Goal: Task Accomplishment & Management: Use online tool/utility

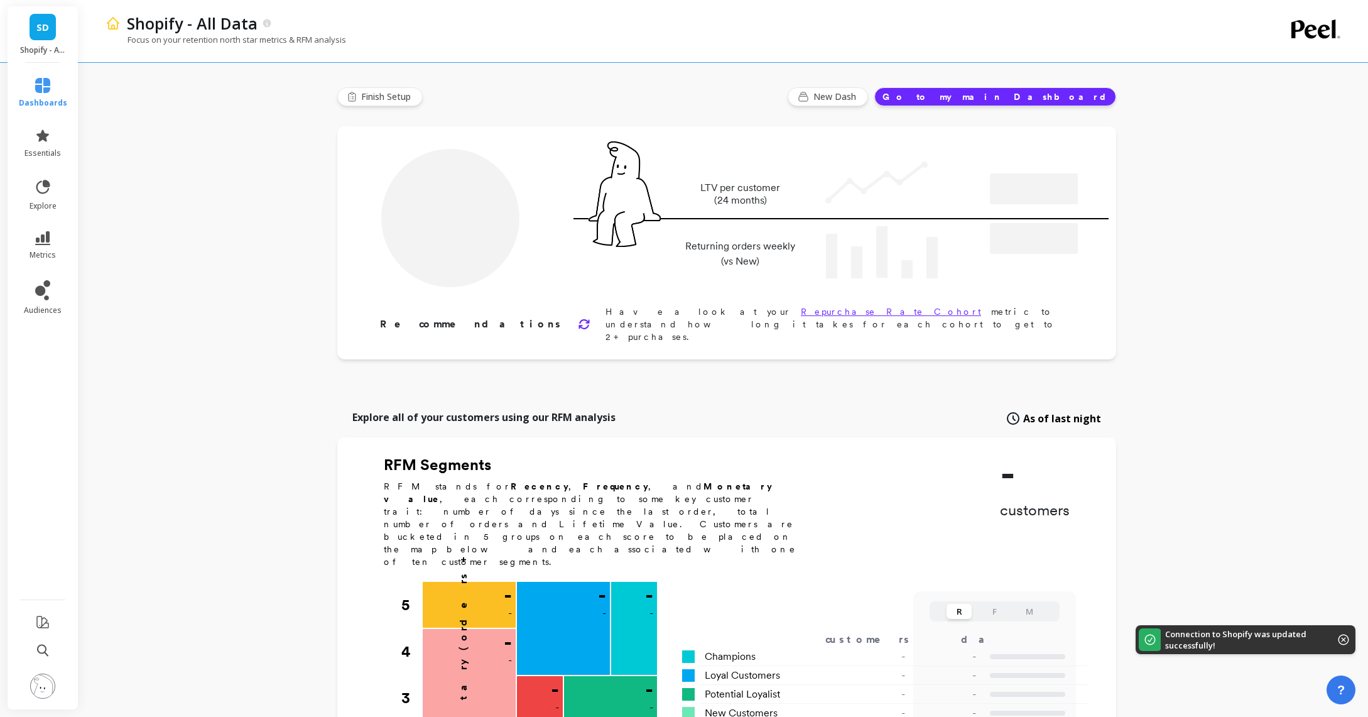
type input "Champions"
type input "20156"
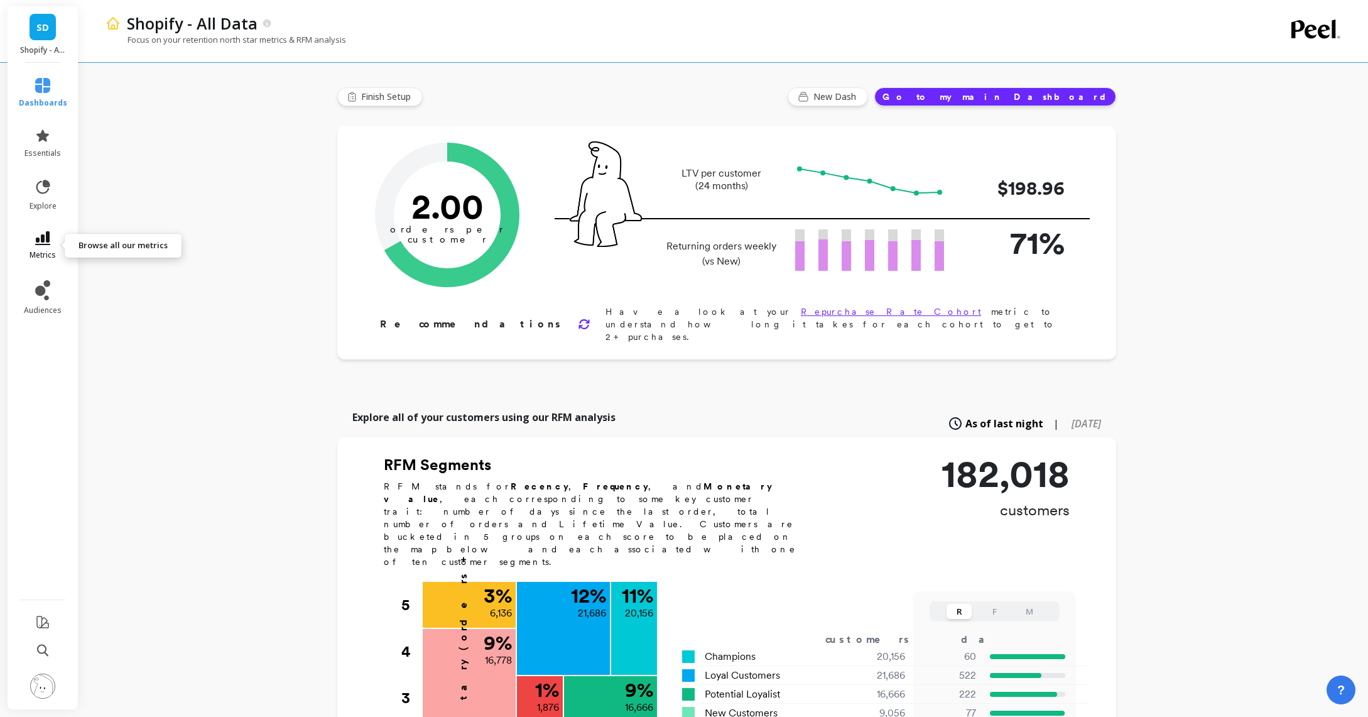
click at [33, 238] on link "metrics" at bounding box center [43, 245] width 48 height 29
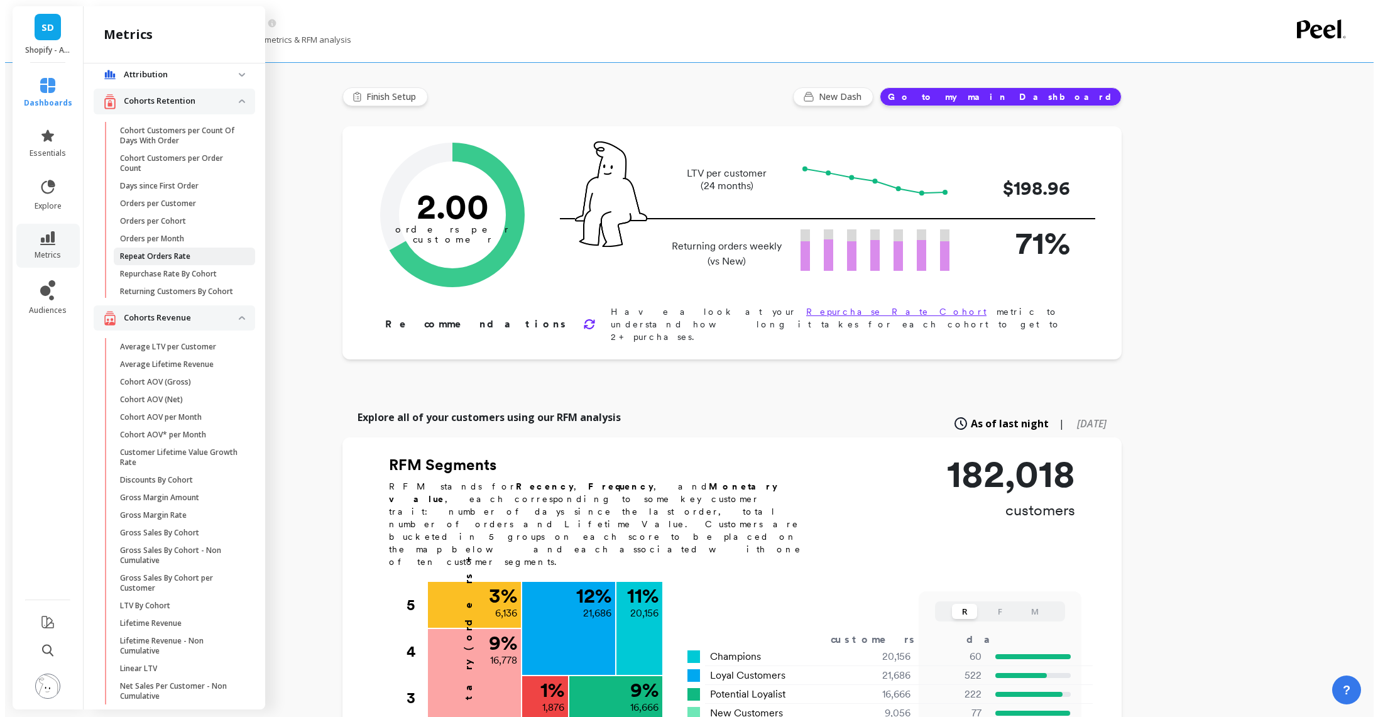
scroll to position [13, 0]
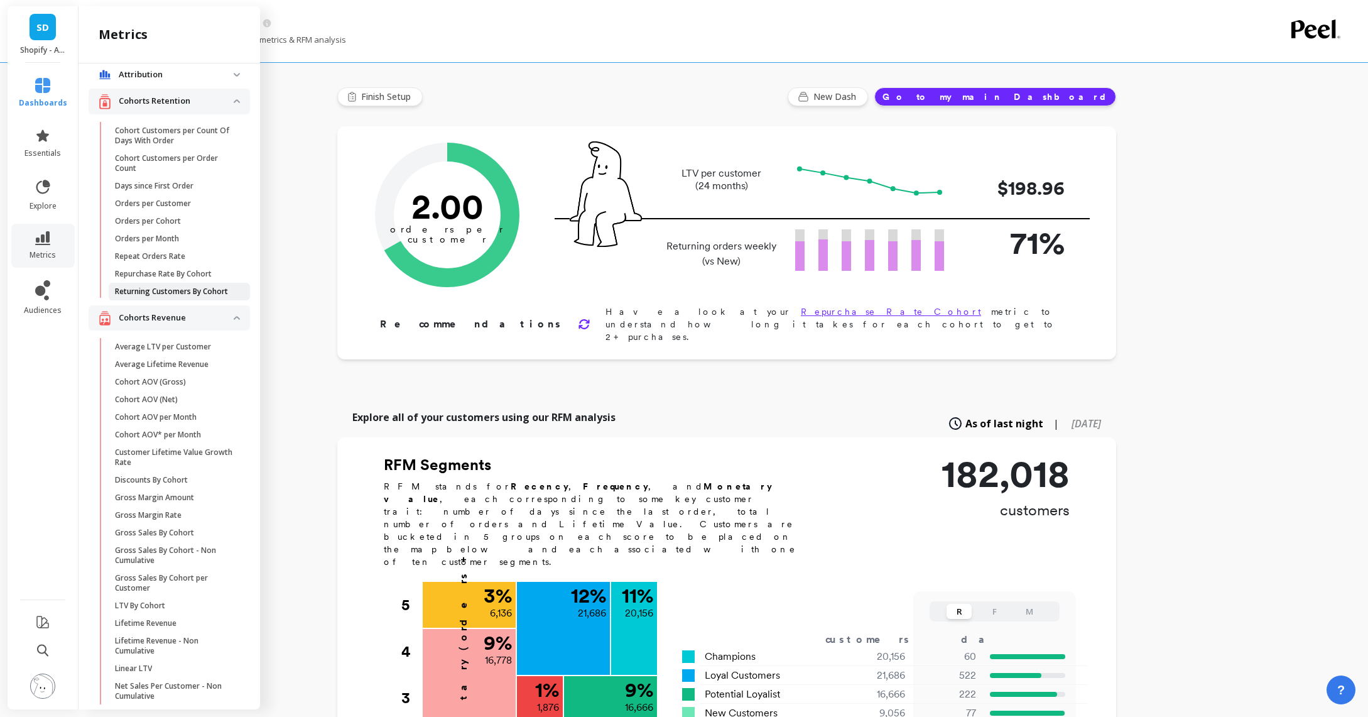
click at [175, 289] on p "Returning Customers By Cohort" at bounding box center [171, 291] width 113 height 10
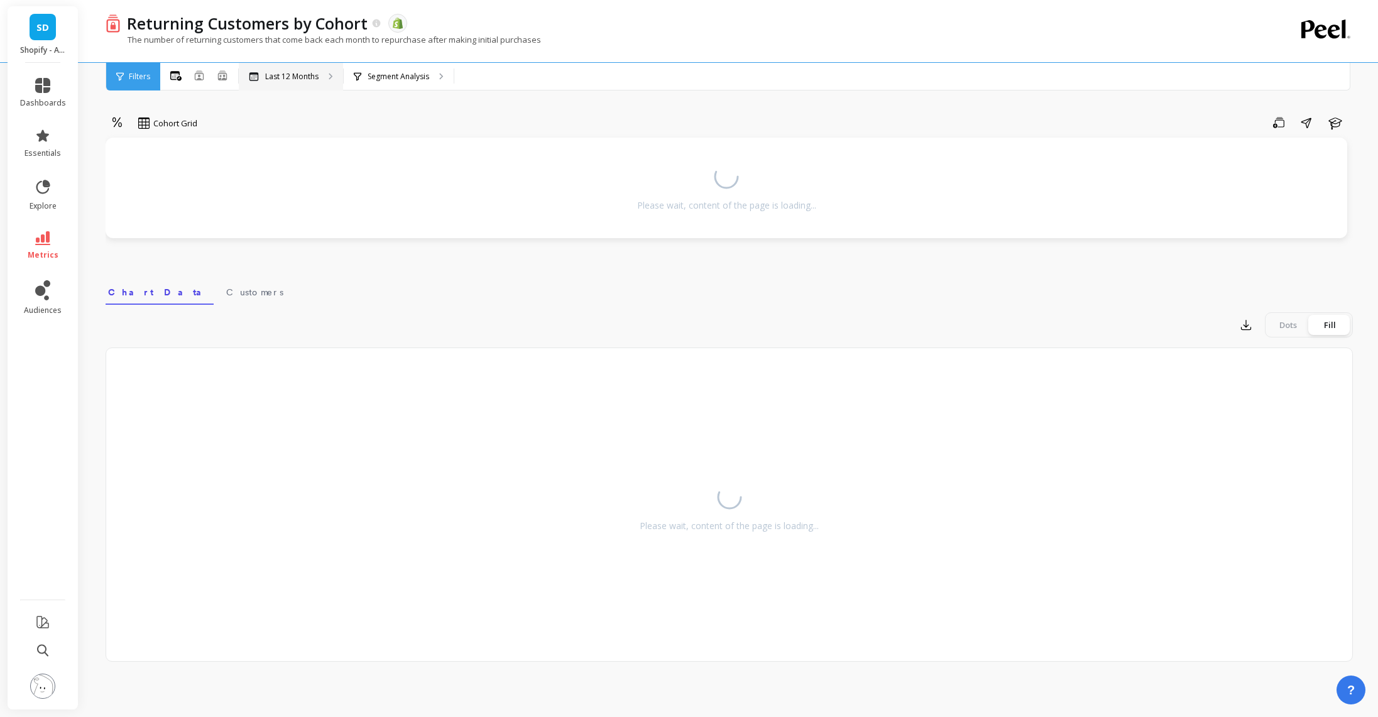
click at [290, 70] on div "Last 12 Months" at bounding box center [291, 77] width 104 height 28
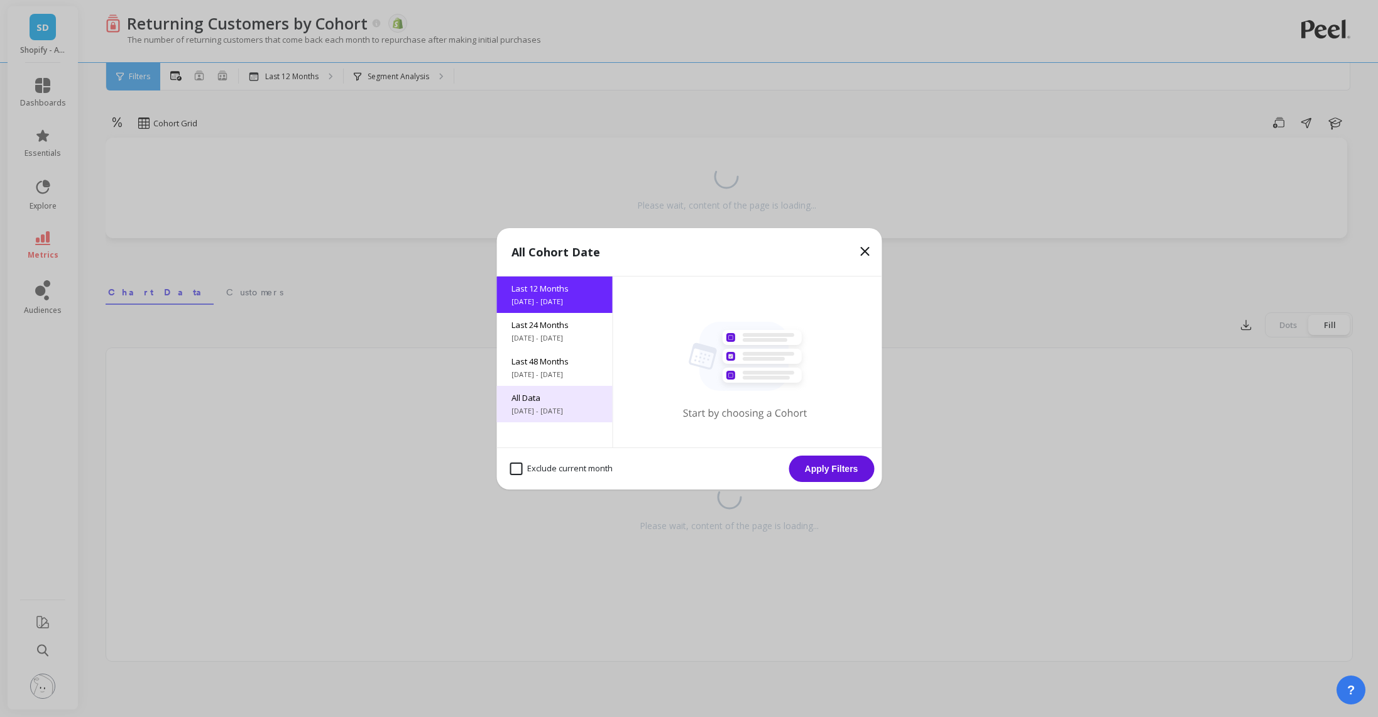
click at [559, 399] on span "All Data" at bounding box center [553, 397] width 85 height 11
click at [841, 459] on button "Apply Filters" at bounding box center [830, 468] width 85 height 26
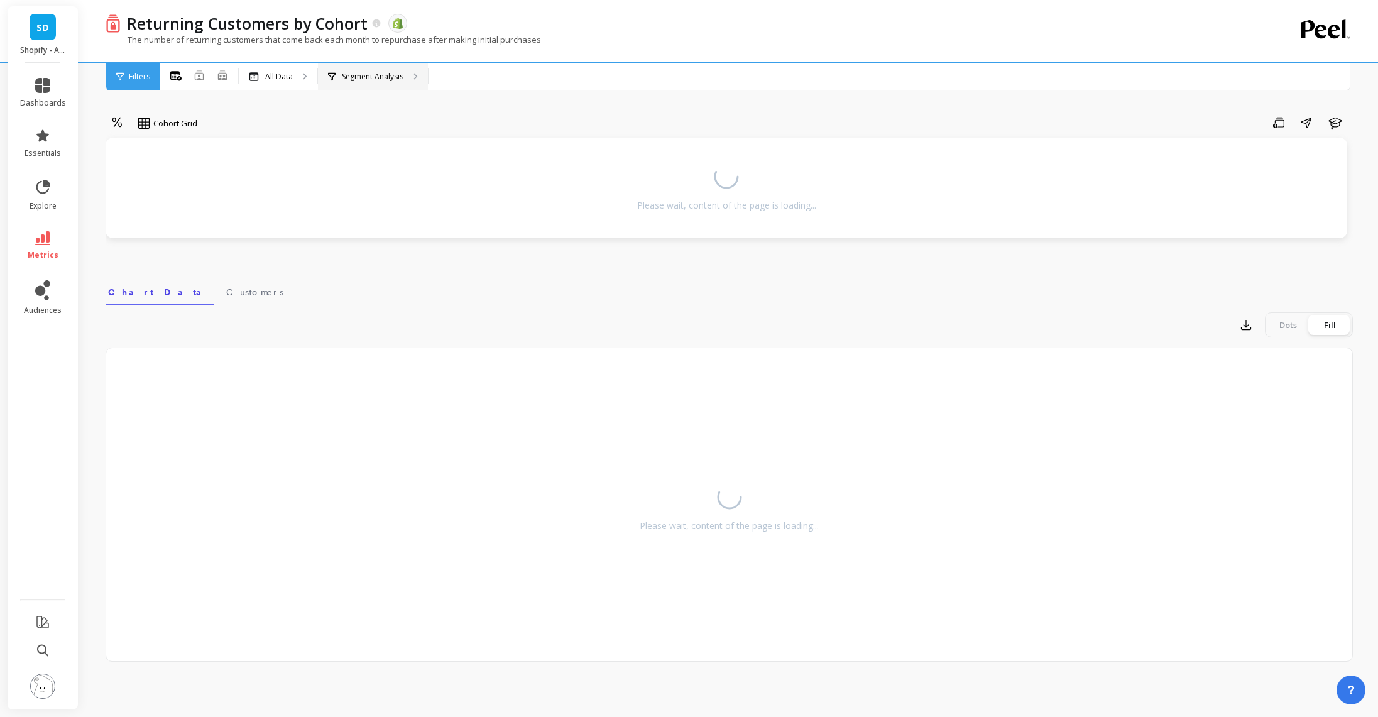
click at [366, 82] on div "Segment Analysis" at bounding box center [373, 77] width 110 height 28
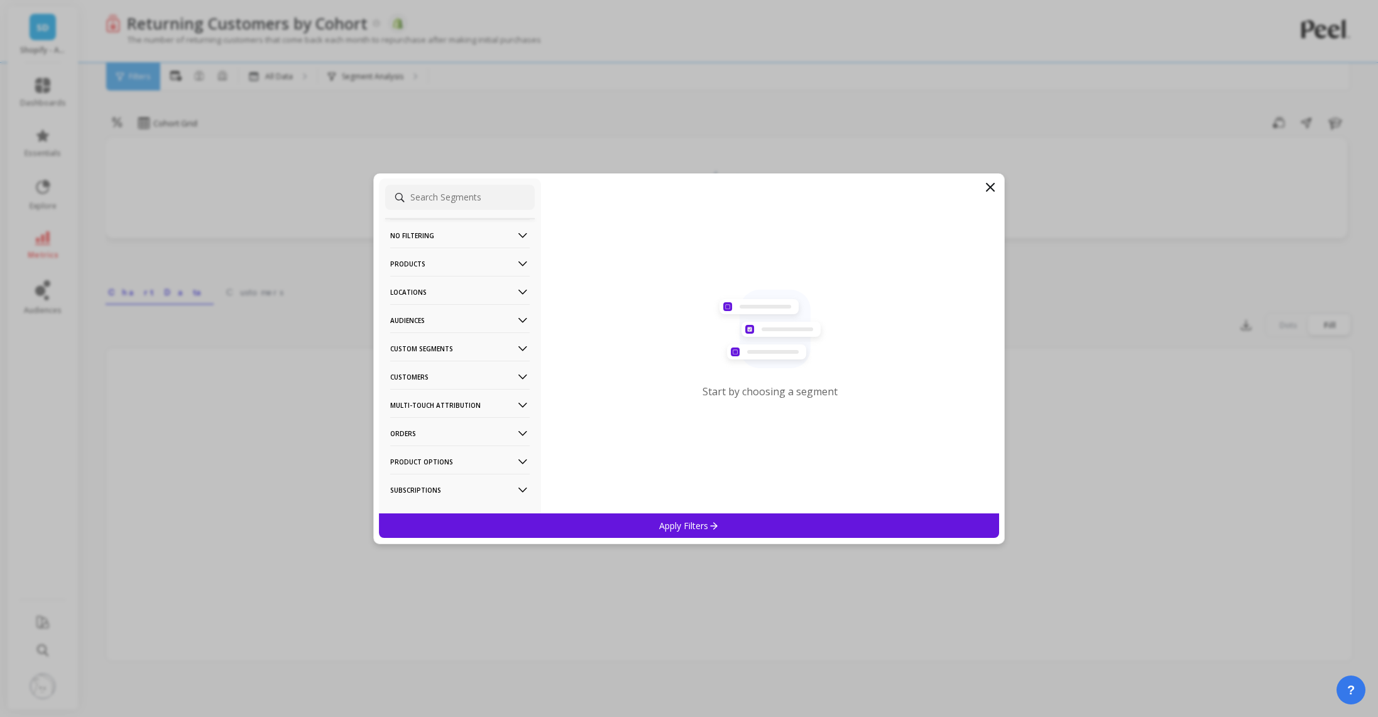
click at [454, 345] on p "Custom Segments" at bounding box center [459, 348] width 139 height 32
click at [433, 396] on p "Amazon - VSL3 Only" at bounding box center [429, 394] width 75 height 11
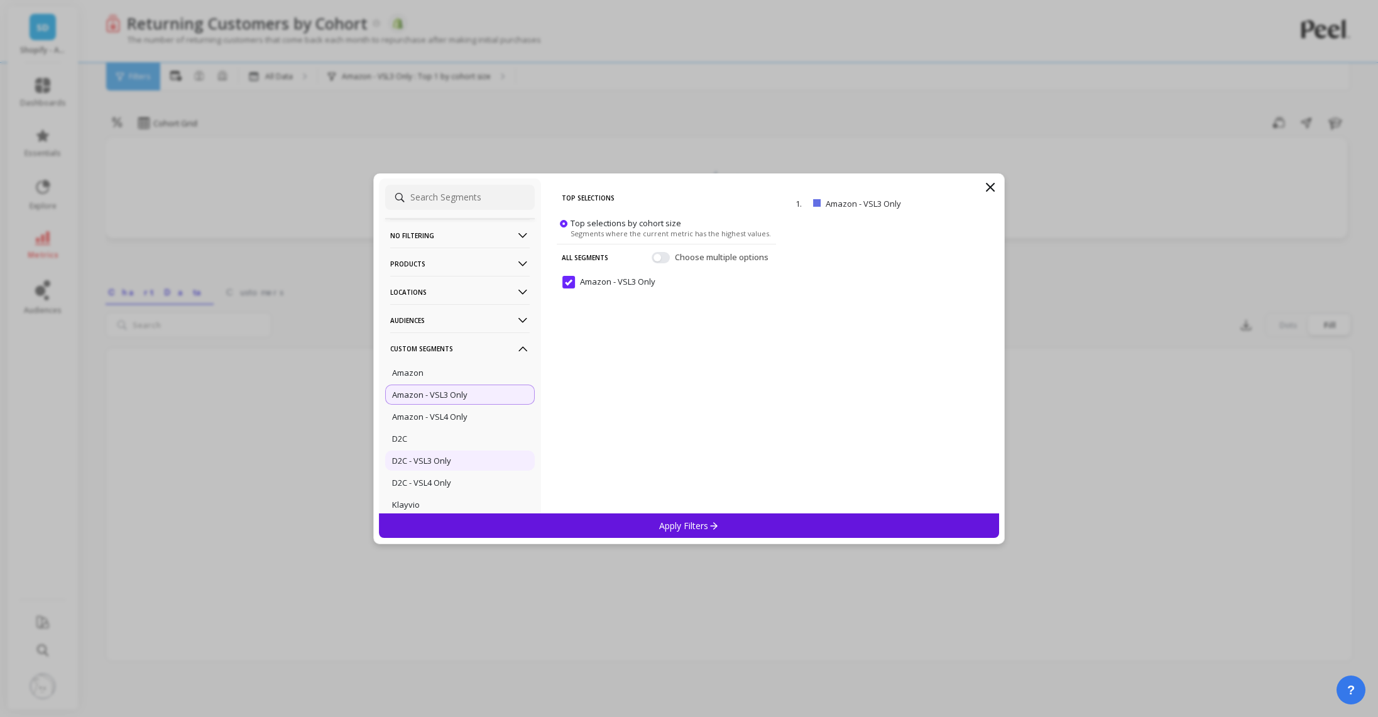
click at [433, 460] on p "D2C - VSL3 Only" at bounding box center [421, 460] width 59 height 11
click at [619, 531] on div "Apply Filters" at bounding box center [689, 525] width 621 height 25
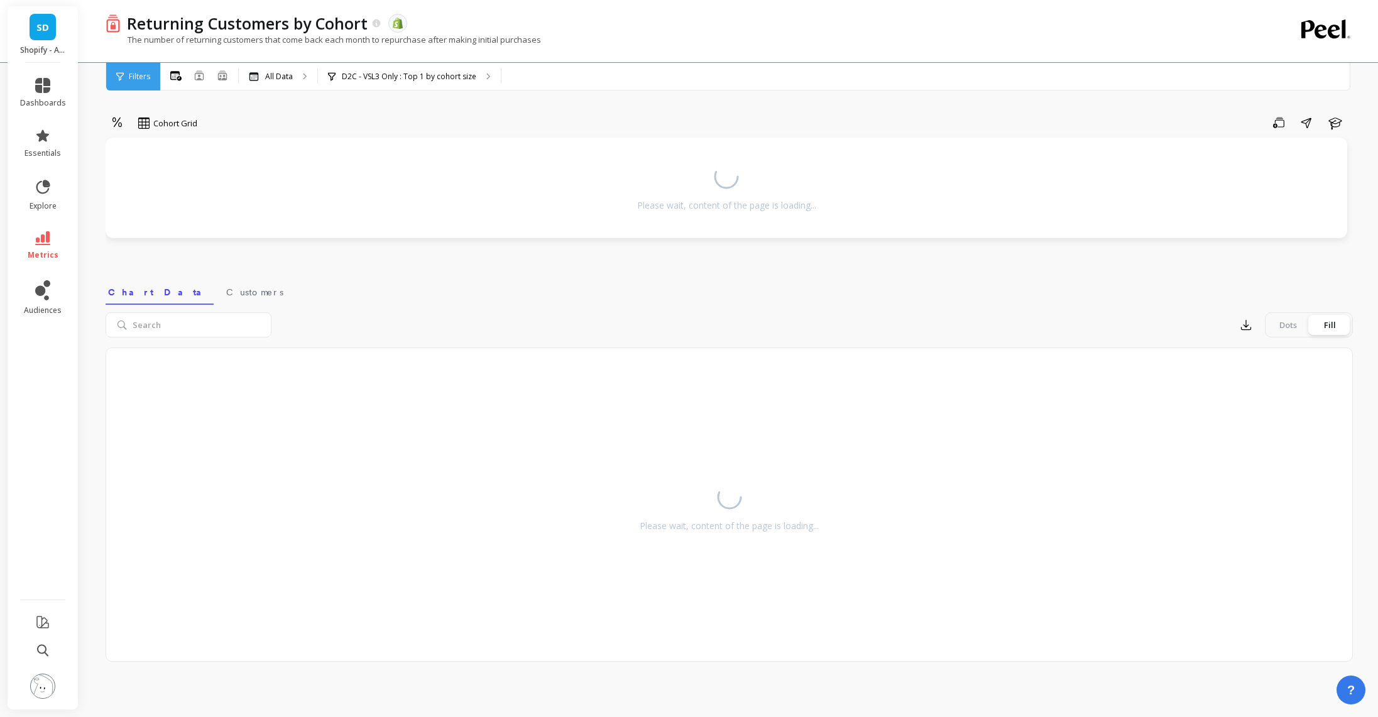
click at [582, 40] on div "The number of returning customers that come back each month to repurchase after…" at bounding box center [678, 46] width 1144 height 24
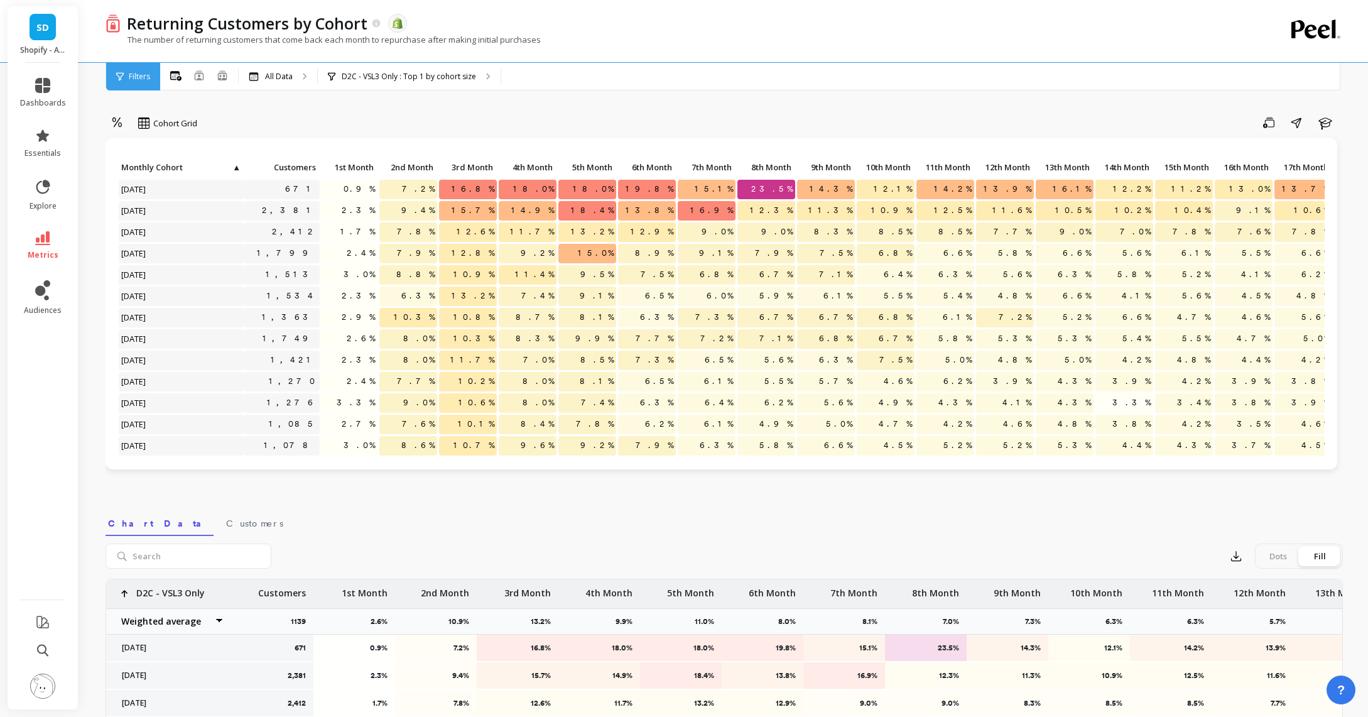
click at [815, 70] on div "All Months Single Cohort Combined Cohorts All Data D2C - VSL3 Only : Top 1 by c…" at bounding box center [777, 77] width 1234 height 28
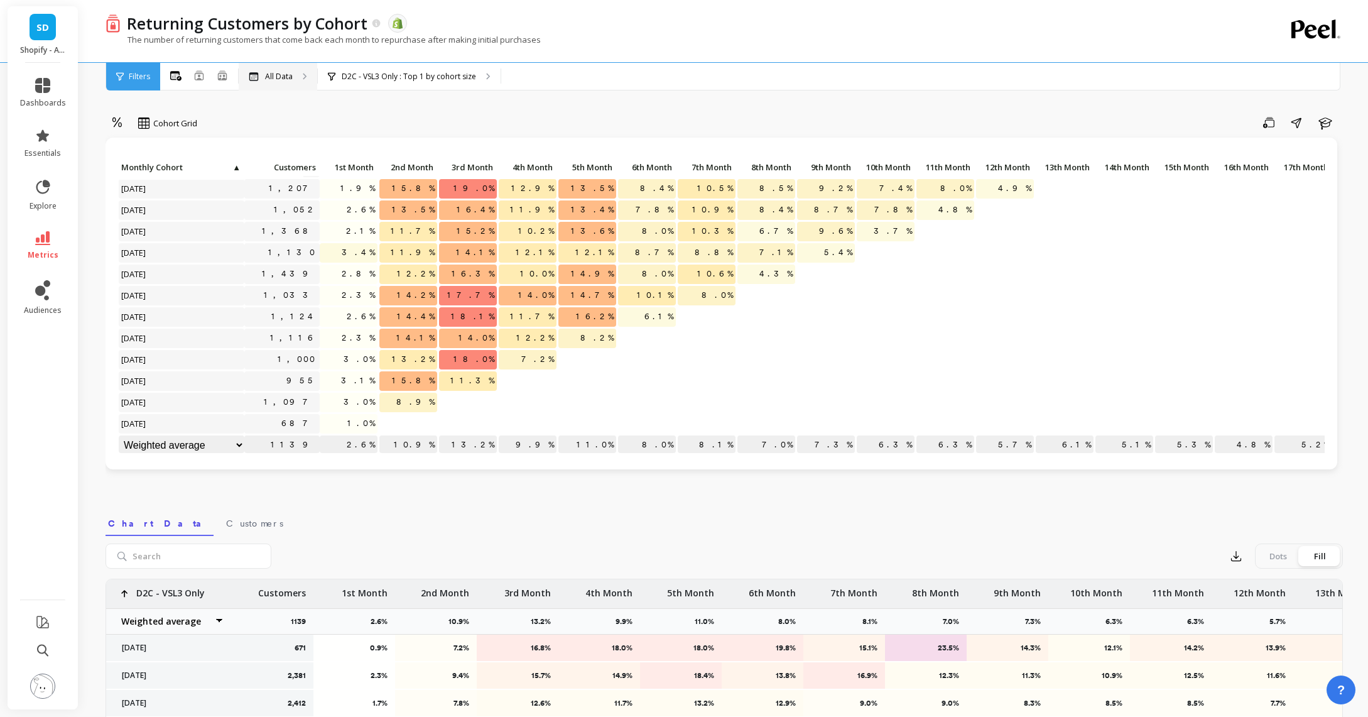
click at [290, 79] on p "All Data" at bounding box center [279, 77] width 28 height 10
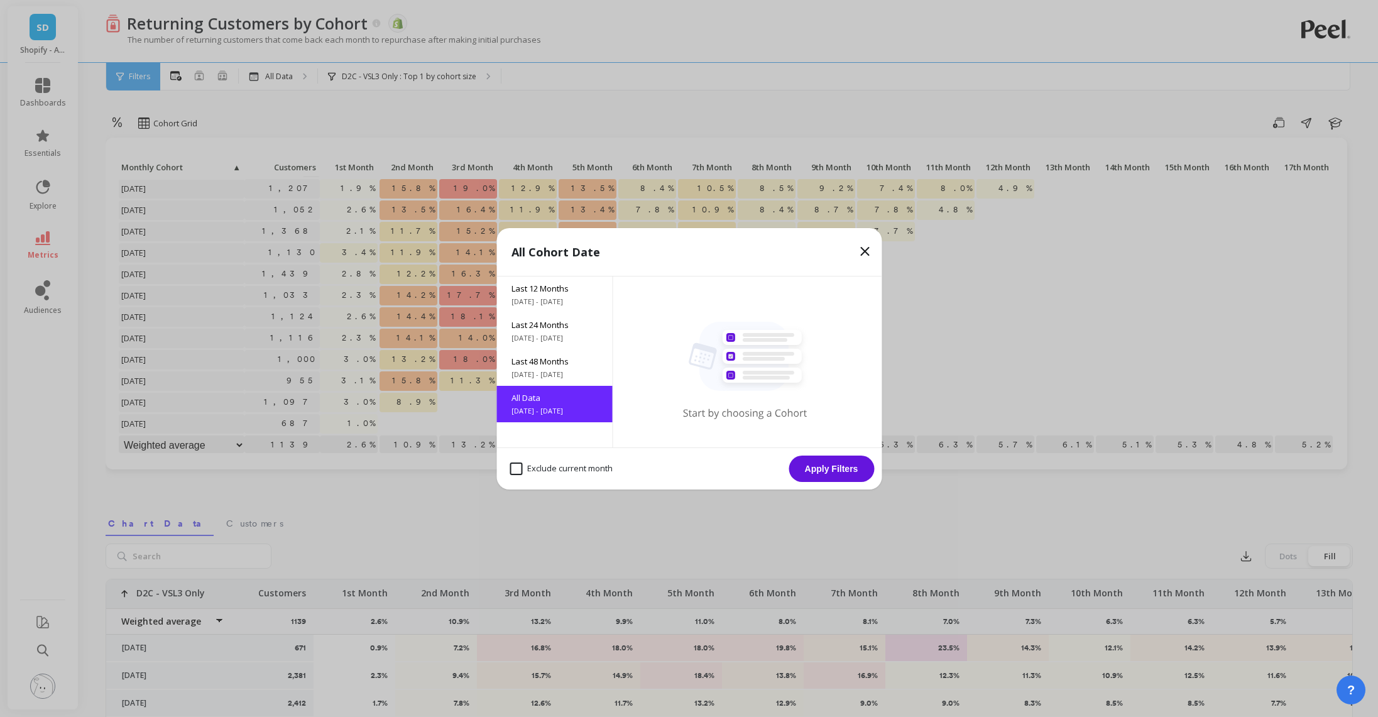
drag, startPoint x: 508, startPoint y: 469, endPoint x: 518, endPoint y: 468, distance: 9.5
click at [509, 469] on div "Exclude current month" at bounding box center [561, 469] width 114 height 24
checkbox month "true"
click at [860, 459] on button "Apply Filters" at bounding box center [830, 468] width 85 height 26
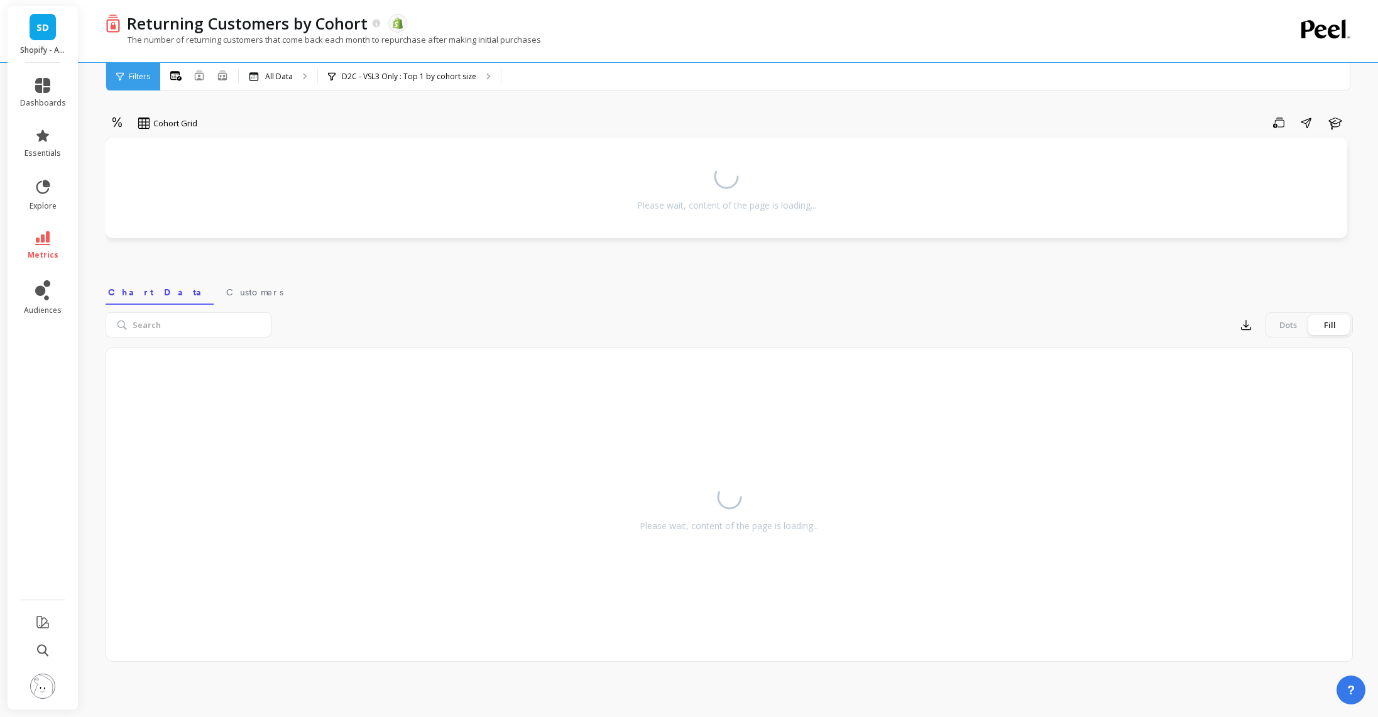
click at [850, 467] on div "Please wait, content of the page is loading..." at bounding box center [729, 504] width 1247 height 314
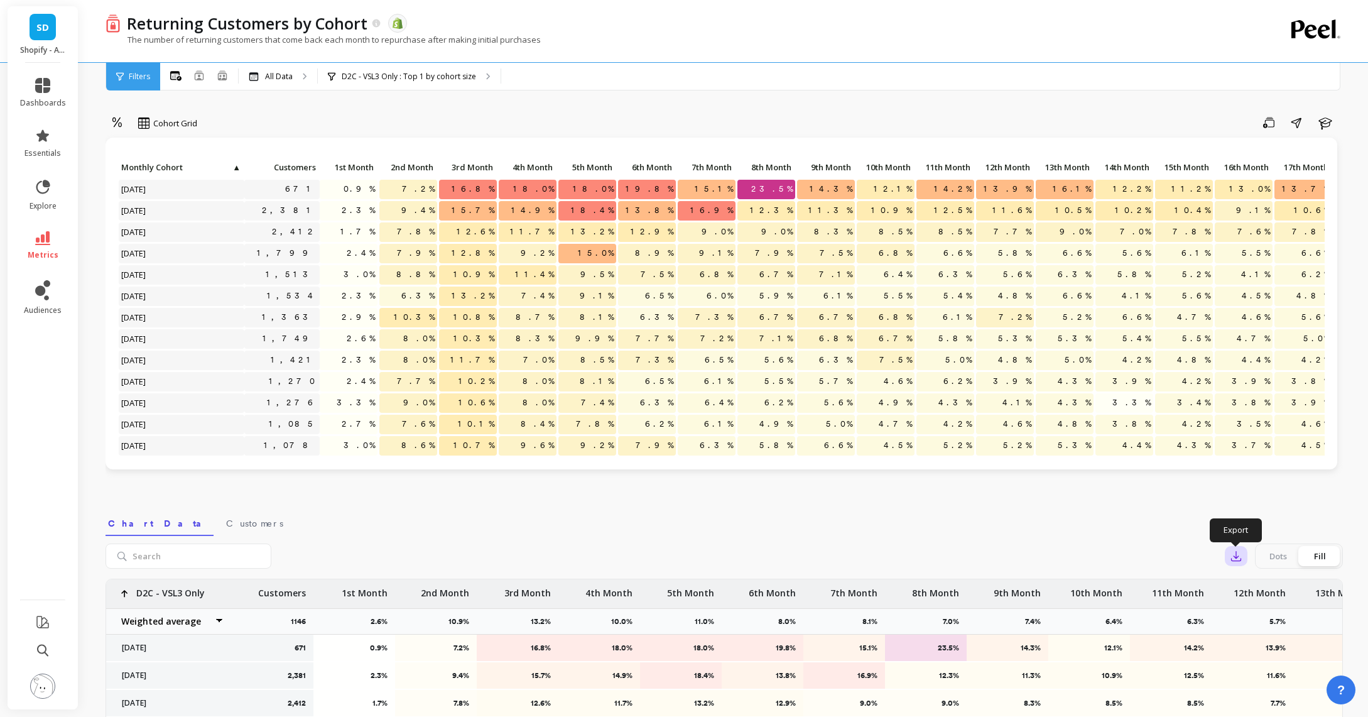
click at [1239, 560] on icon "button" at bounding box center [1236, 556] width 9 height 9
click at [1253, 590] on span "CSV" at bounding box center [1260, 590] width 18 height 13
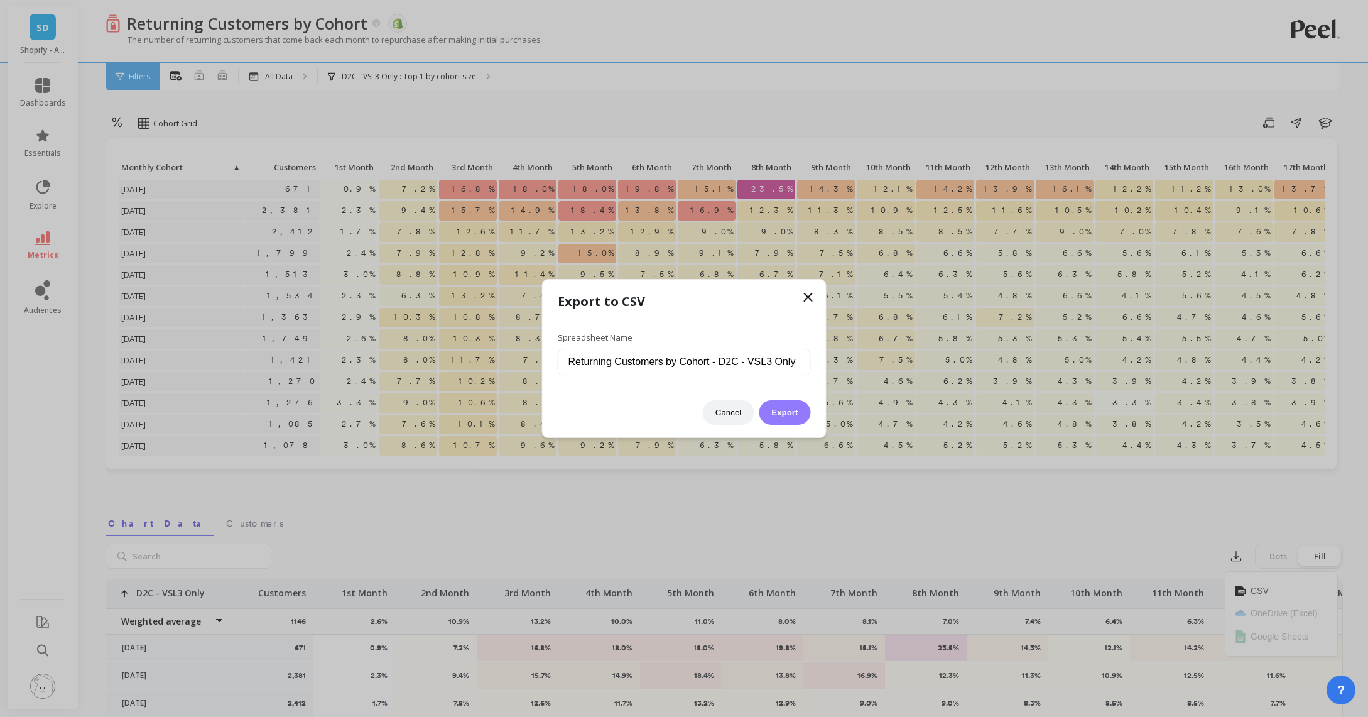
click at [791, 417] on button "Export" at bounding box center [785, 412] width 52 height 25
